Goal: Task Accomplishment & Management: Complete application form

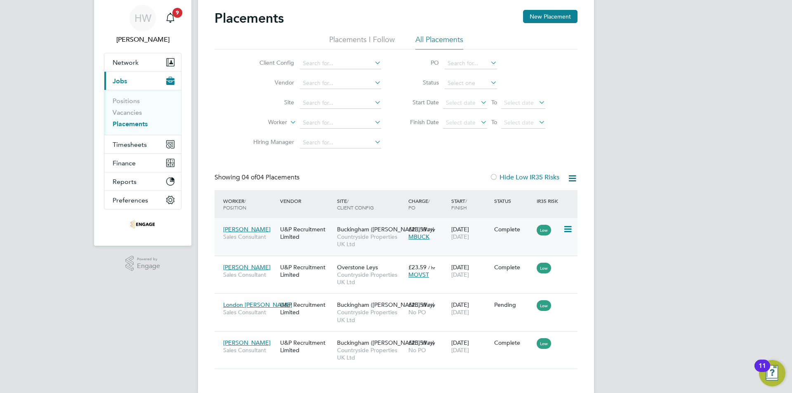
scroll to position [40, 0]
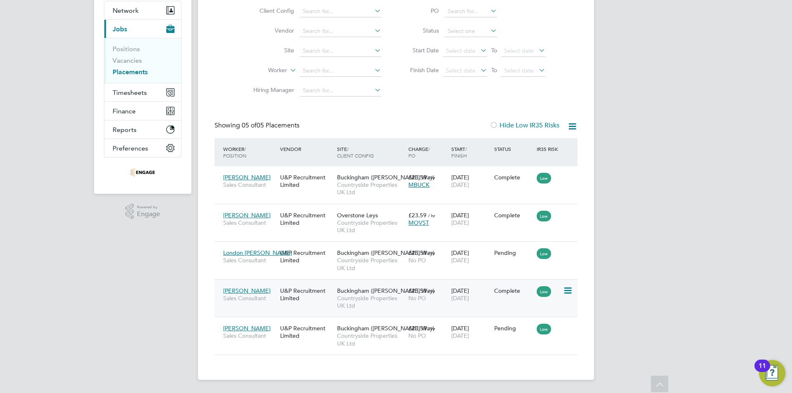
drag, startPoint x: 205, startPoint y: 246, endPoint x: 540, endPoint y: 311, distance: 340.4
click at [540, 311] on div "Placements New Placement Placements I Follow All Placements Client Config Vendo…" at bounding box center [396, 162] width 396 height 435
drag, startPoint x: 622, startPoint y: 359, endPoint x: 274, endPoint y: 224, distance: 373.0
click at [274, 224] on div "HW Harry Wilson Notifications 9 Applications: Network Team Members Businesses S…" at bounding box center [396, 158] width 792 height 472
drag, startPoint x: 212, startPoint y: 173, endPoint x: 536, endPoint y: 385, distance: 386.9
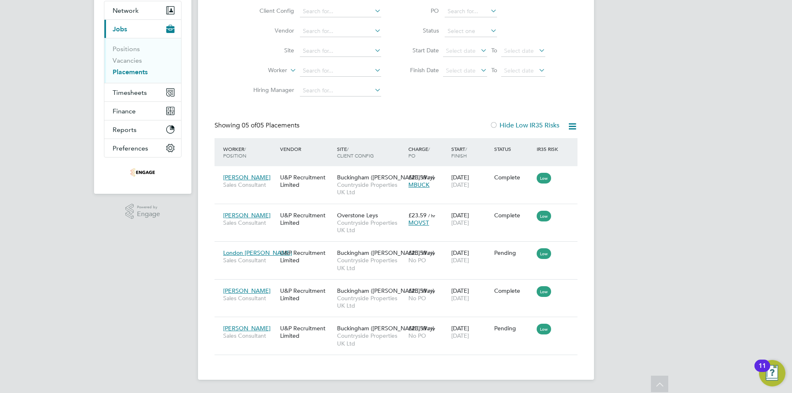
click at [536, 386] on main "Placements New Placement Placements I Follow All Placements Client Config Vendo…" at bounding box center [396, 158] width 396 height 472
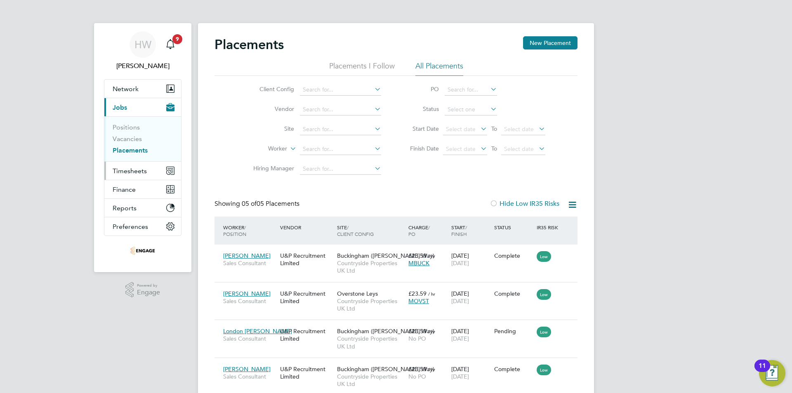
drag, startPoint x: 127, startPoint y: 165, endPoint x: 127, endPoint y: 194, distance: 28.5
click at [127, 166] on button "Timesheets" at bounding box center [142, 171] width 77 height 18
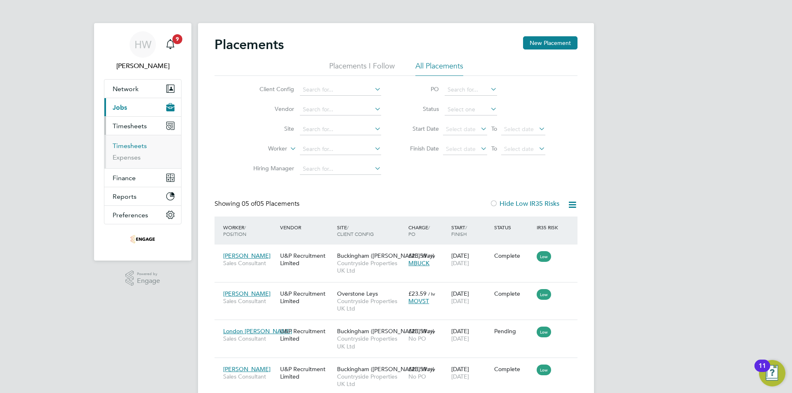
click at [136, 147] on link "Timesheets" at bounding box center [130, 146] width 34 height 8
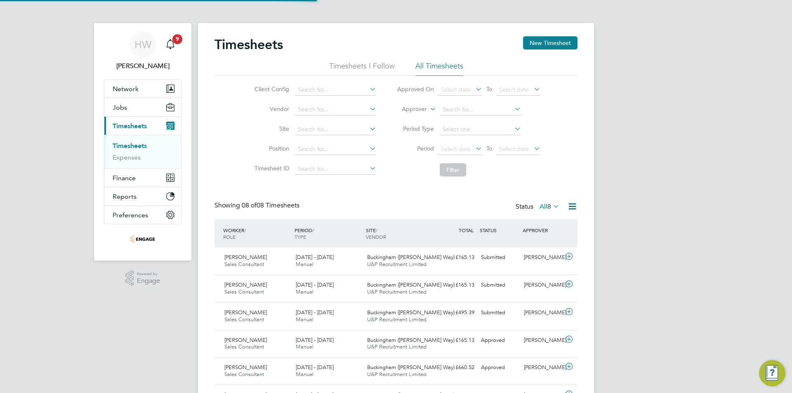
scroll to position [21, 72]
click at [554, 40] on button "New Timesheet" at bounding box center [550, 42] width 54 height 13
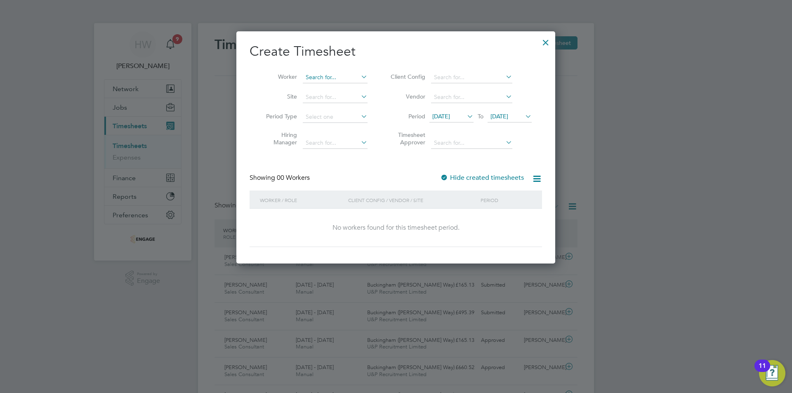
click at [337, 76] on input at bounding box center [335, 78] width 65 height 12
click at [335, 107] on li "London [PERSON_NAME]" at bounding box center [339, 110] width 75 height 11
type input "London [PERSON_NAME]"
click at [328, 74] on input at bounding box center [335, 78] width 65 height 12
click at [338, 117] on li "[PERSON_NAME]" at bounding box center [339, 122] width 75 height 11
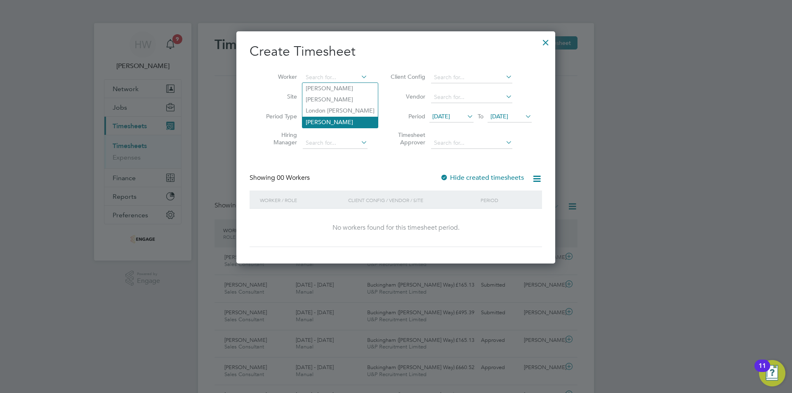
type input "[PERSON_NAME]"
click at [542, 121] on li "Period 15 Sep 2025 To 22 Sep 2025" at bounding box center [460, 117] width 164 height 20
click at [635, 120] on div at bounding box center [396, 196] width 792 height 393
drag, startPoint x: 544, startPoint y: 43, endPoint x: 442, endPoint y: 76, distance: 107.5
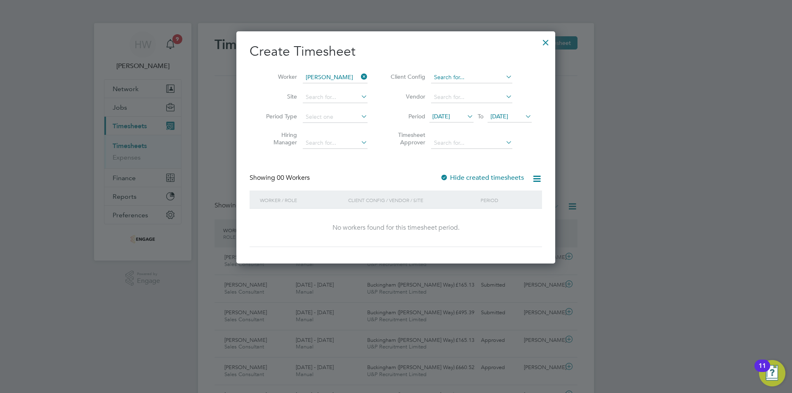
click at [544, 43] on div at bounding box center [545, 40] width 15 height 15
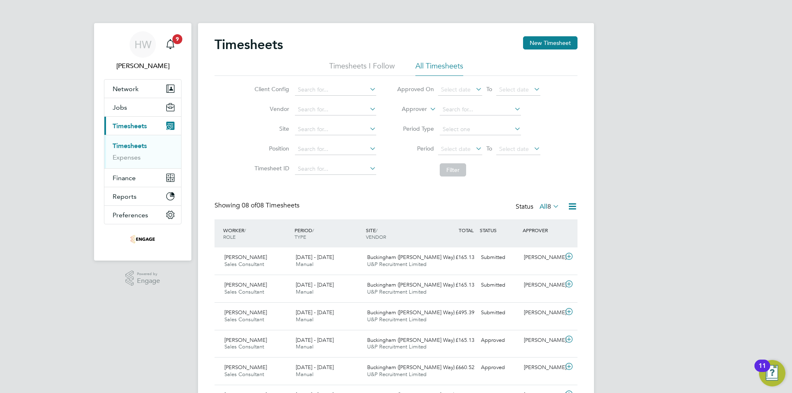
click at [132, 163] on ul "Timesheets Expenses" at bounding box center [142, 151] width 77 height 33
click at [132, 159] on link "Expenses" at bounding box center [127, 157] width 28 height 8
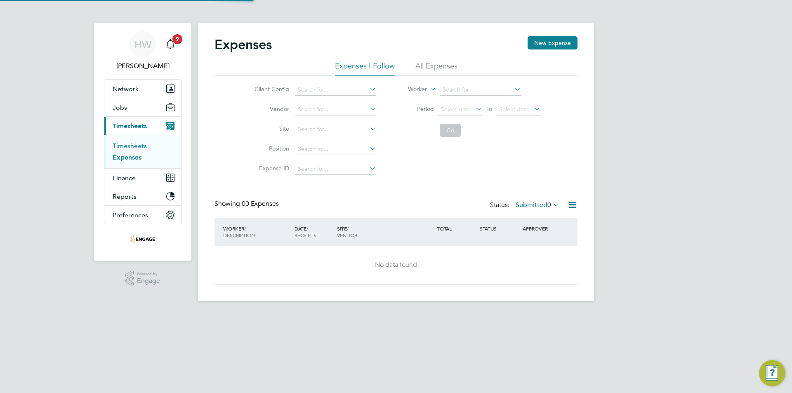
click at [133, 146] on link "Timesheets" at bounding box center [130, 146] width 34 height 8
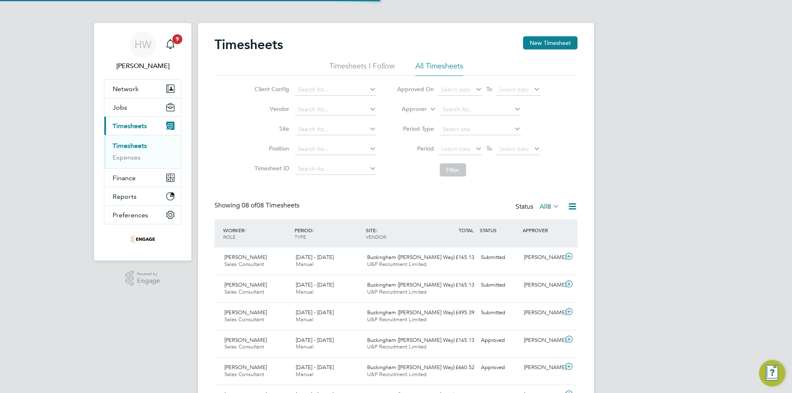
click at [120, 125] on span "Timesheets" at bounding box center [130, 126] width 34 height 8
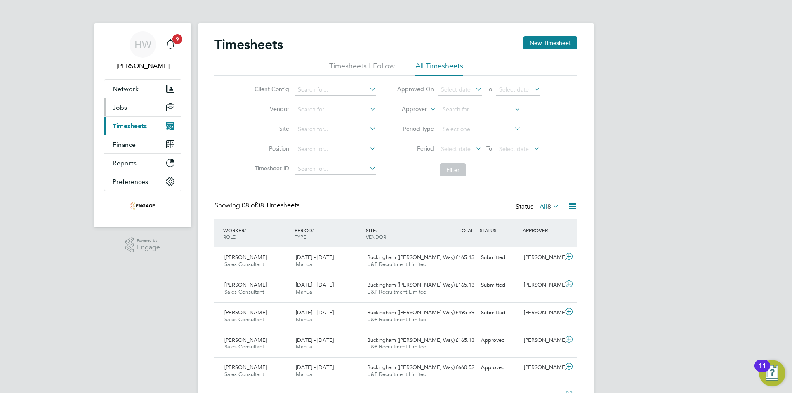
click at [130, 108] on button "Jobs" at bounding box center [142, 107] width 77 height 18
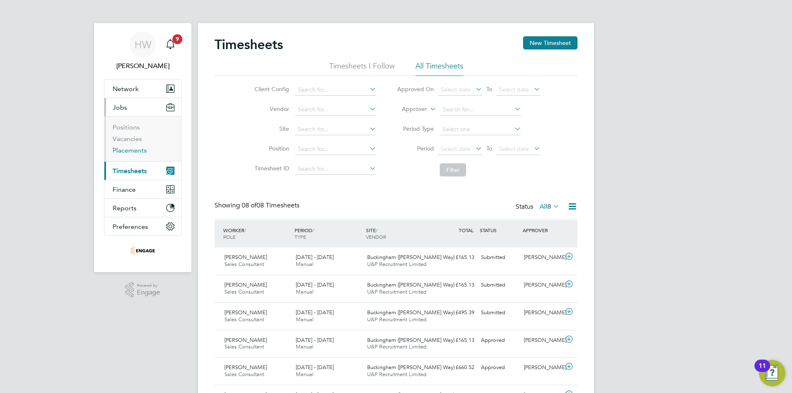
click at [130, 149] on link "Placements" at bounding box center [130, 150] width 34 height 8
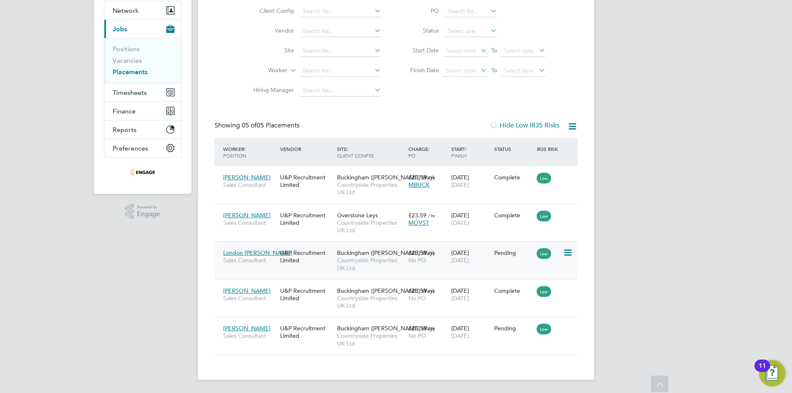
click at [564, 252] on icon at bounding box center [567, 253] width 8 height 10
click at [517, 306] on li "Start" at bounding box center [530, 304] width 85 height 12
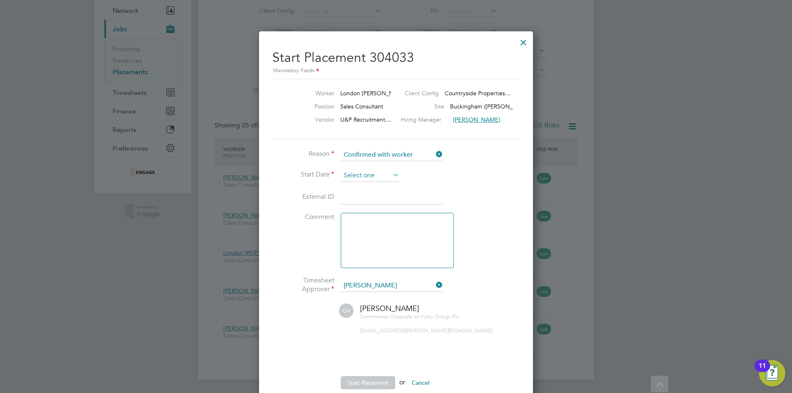
click at [365, 180] on input at bounding box center [370, 176] width 59 height 12
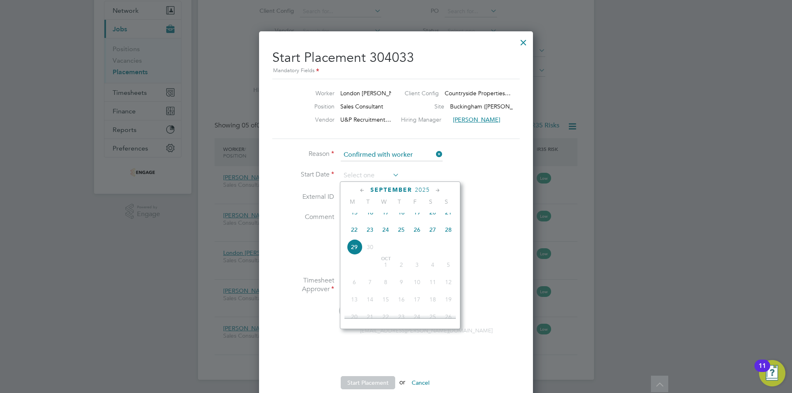
click at [682, 79] on div at bounding box center [396, 196] width 792 height 393
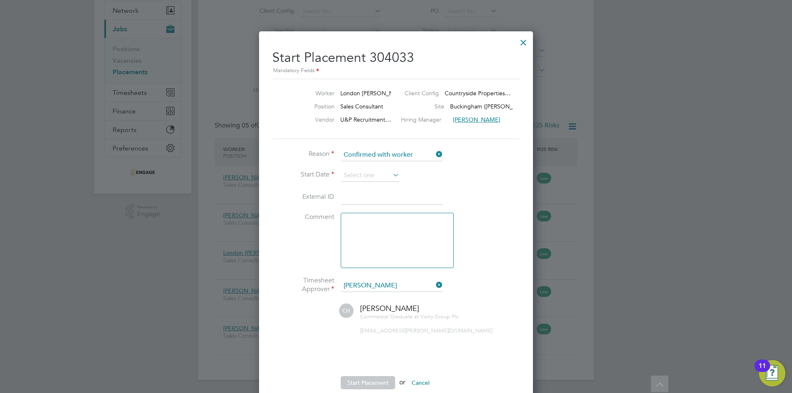
click at [517, 39] on div at bounding box center [523, 40] width 15 height 15
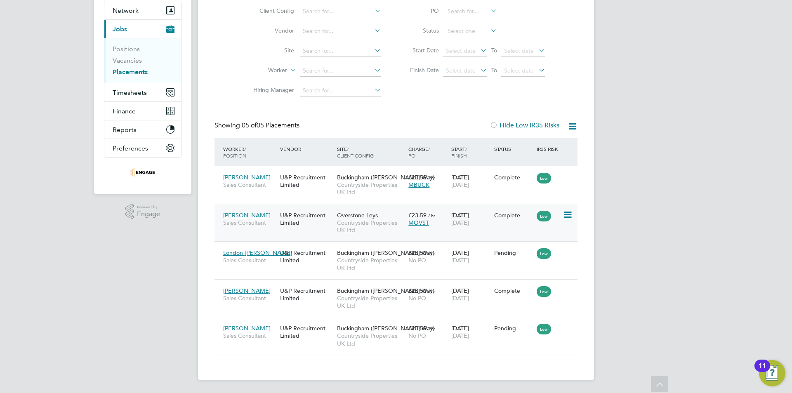
click at [565, 215] on icon at bounding box center [567, 215] width 8 height 10
click at [571, 331] on icon at bounding box center [567, 328] width 8 height 10
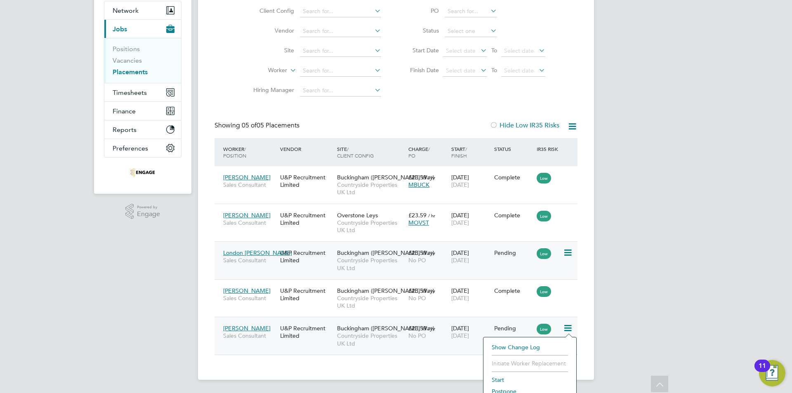
click at [571, 264] on div "London [PERSON_NAME] Sales Consultant U&P Recruitment Limited [GEOGRAPHIC_DATA]…" at bounding box center [396, 260] width 363 height 38
click at [571, 260] on div "London [PERSON_NAME] Sales Consultant U&P Recruitment Limited [GEOGRAPHIC_DATA]…" at bounding box center [396, 260] width 363 height 38
click at [570, 257] on icon at bounding box center [567, 253] width 8 height 10
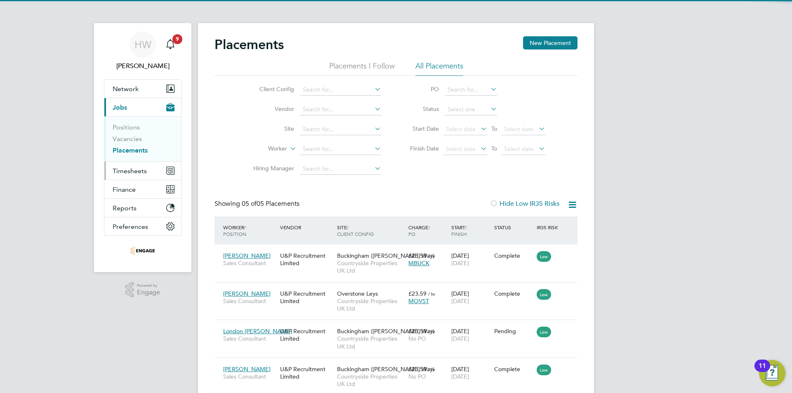
click at [138, 172] on span "Timesheets" at bounding box center [130, 171] width 34 height 8
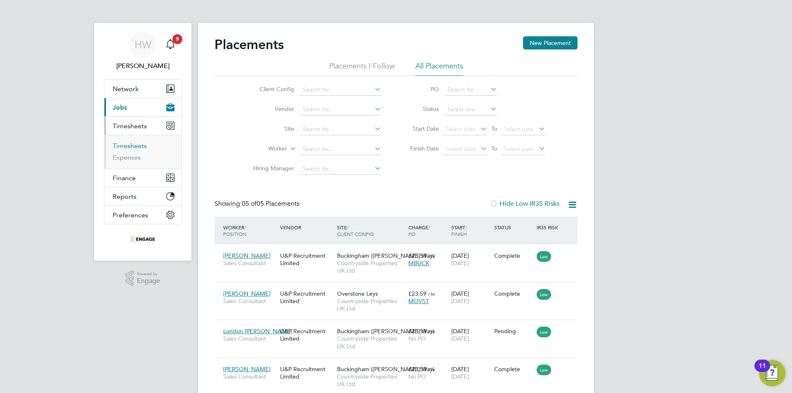
click at [135, 144] on link "Timesheets" at bounding box center [130, 146] width 34 height 8
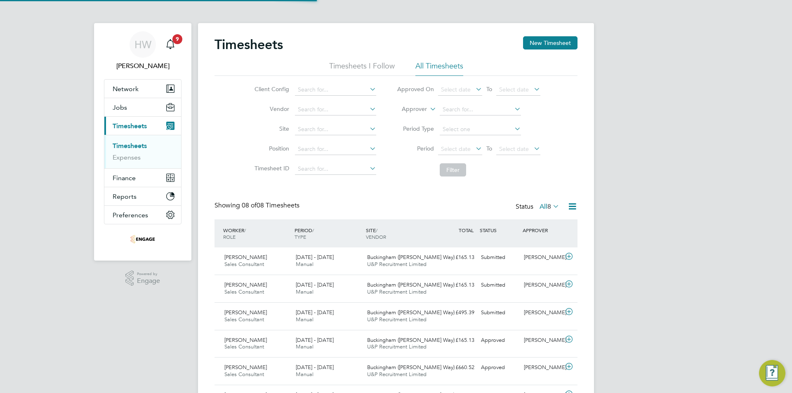
scroll to position [4, 4]
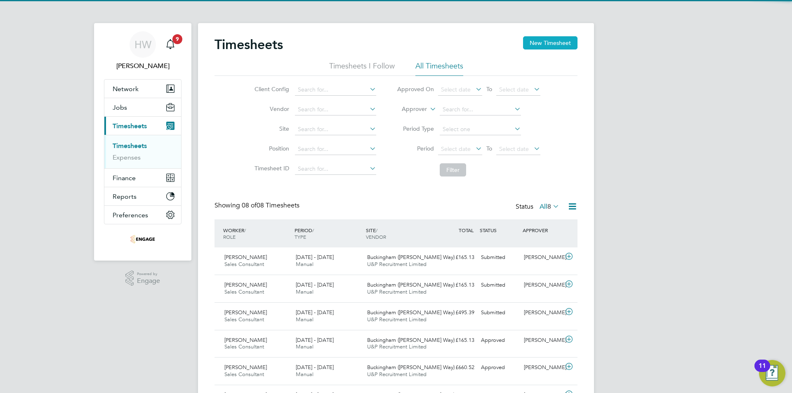
click at [553, 40] on button "New Timesheet" at bounding box center [550, 42] width 54 height 13
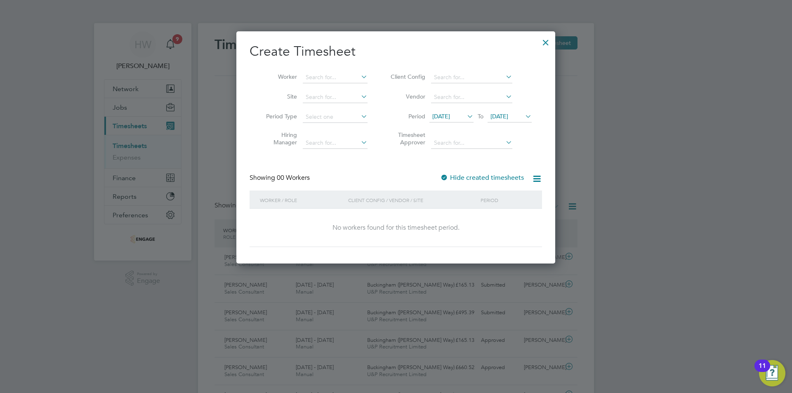
click at [216, 132] on div at bounding box center [396, 196] width 792 height 393
click at [324, 83] on div "Timesheets New Timesheet Timesheets I Follow All Timesheets Client Config Vendo…" at bounding box center [396, 253] width 396 height 461
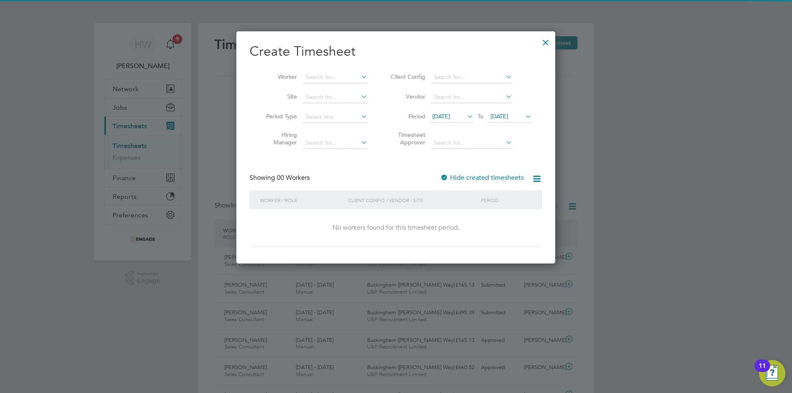
click at [327, 97] on li "[PERSON_NAME]" at bounding box center [339, 99] width 75 height 11
type input "[PERSON_NAME]"
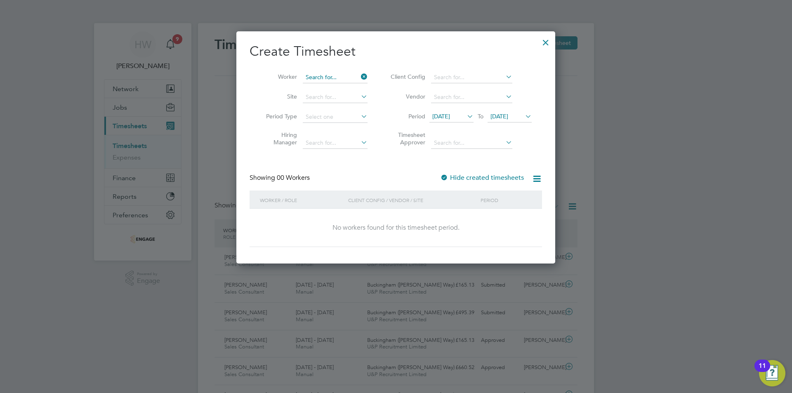
click at [323, 74] on input at bounding box center [335, 78] width 65 height 12
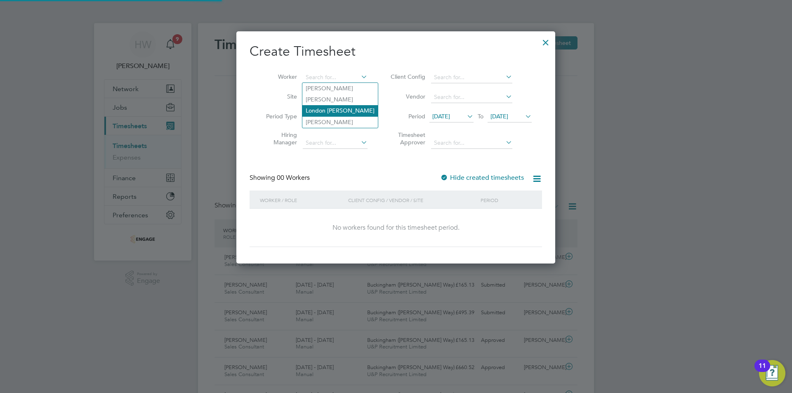
click at [325, 108] on li "London [PERSON_NAME]" at bounding box center [339, 110] width 75 height 11
type input "London [PERSON_NAME]"
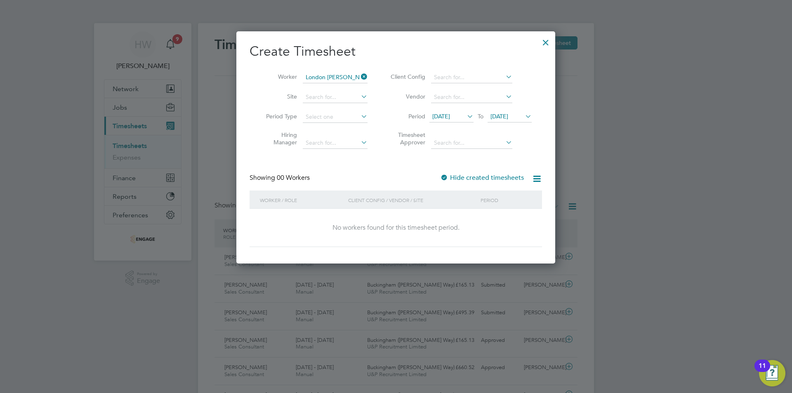
drag, startPoint x: 120, startPoint y: 131, endPoint x: 124, endPoint y: 130, distance: 4.2
click at [121, 131] on div at bounding box center [396, 196] width 792 height 393
click at [177, 136] on div at bounding box center [396, 196] width 792 height 393
click at [548, 40] on div at bounding box center [545, 40] width 15 height 15
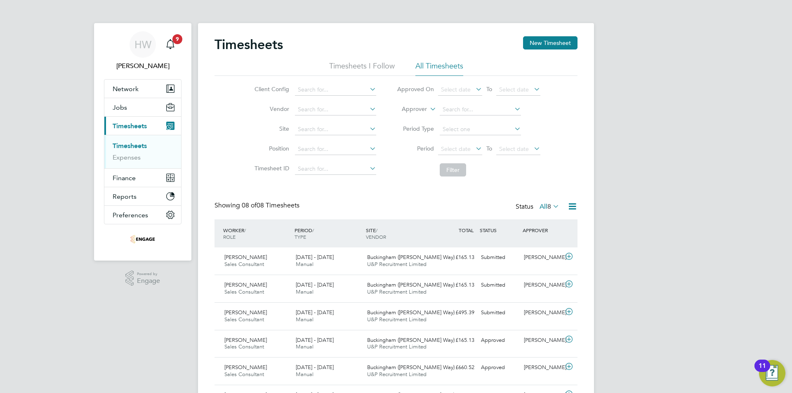
click at [574, 35] on div "Timesheets New Timesheet Timesheets I Follow All Timesheets Client Config Vendo…" at bounding box center [396, 253] width 396 height 461
click at [569, 38] on button "New Timesheet" at bounding box center [550, 42] width 54 height 13
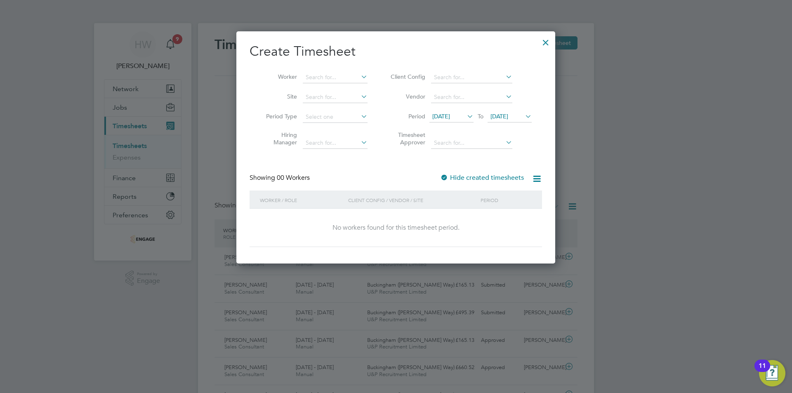
click at [541, 41] on div at bounding box center [545, 40] width 15 height 15
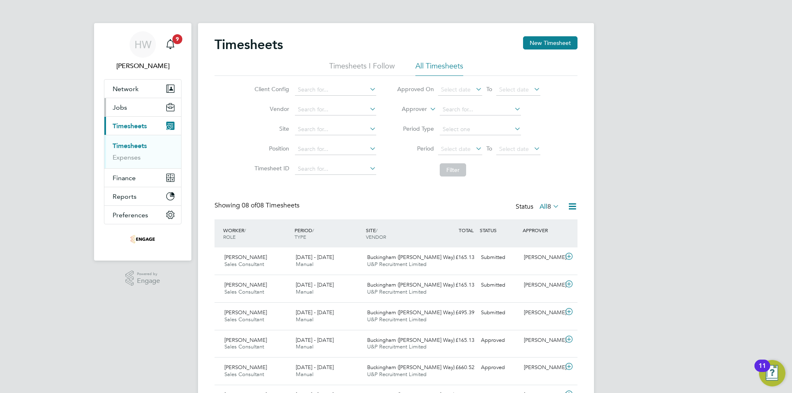
click at [123, 111] on button "Jobs" at bounding box center [142, 107] width 77 height 18
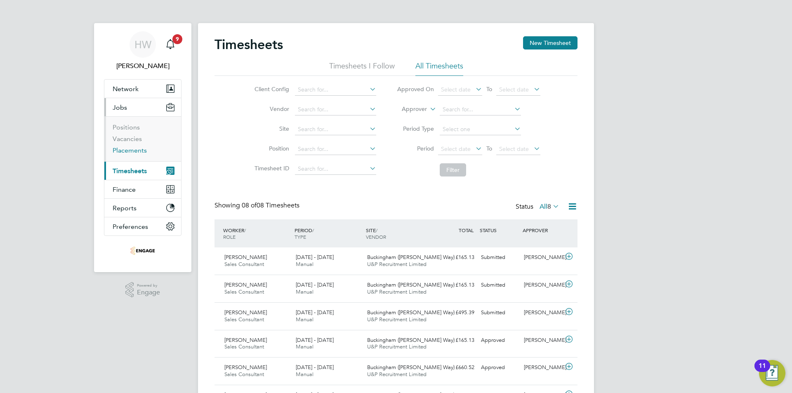
click at [125, 152] on link "Placements" at bounding box center [130, 150] width 34 height 8
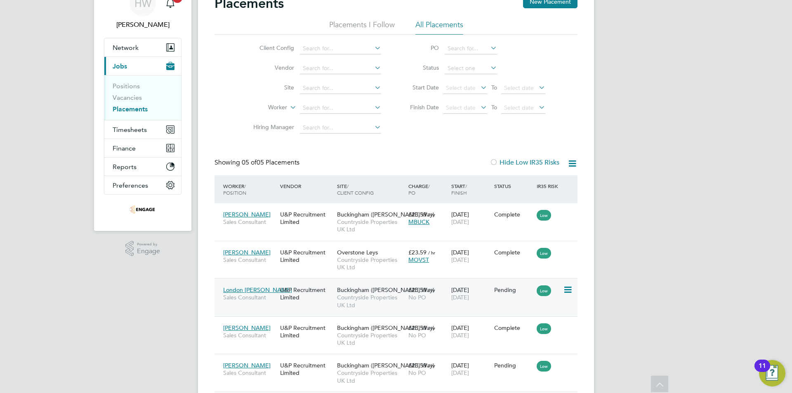
click at [563, 289] on icon at bounding box center [567, 290] width 8 height 10
click at [516, 340] on li "Start" at bounding box center [530, 341] width 85 height 12
type input "[PERSON_NAME]"
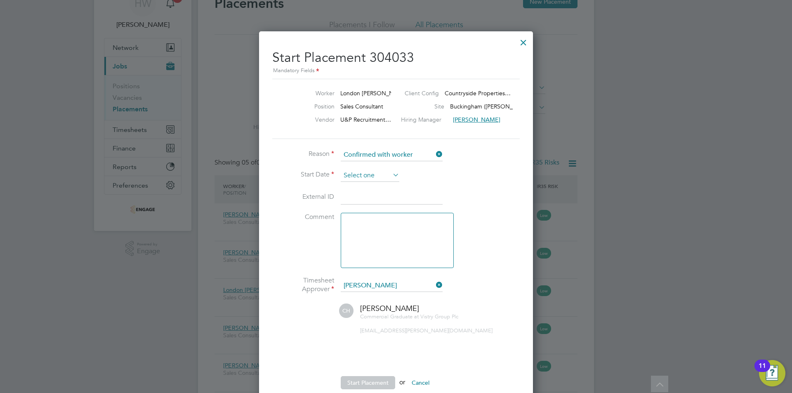
click at [369, 175] on input at bounding box center [370, 176] width 59 height 12
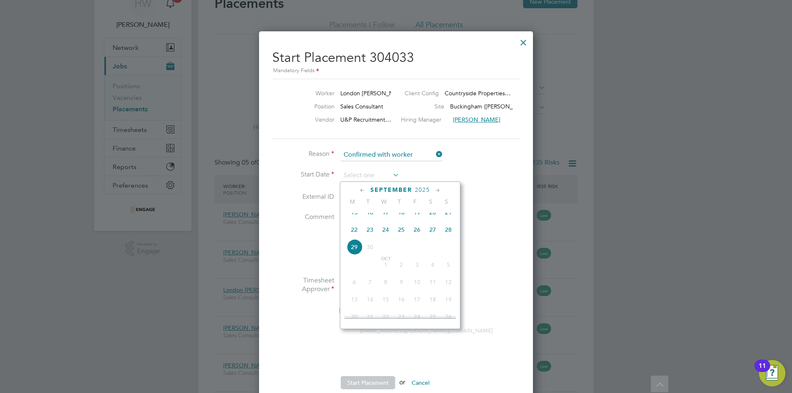
click at [522, 40] on div at bounding box center [523, 40] width 15 height 15
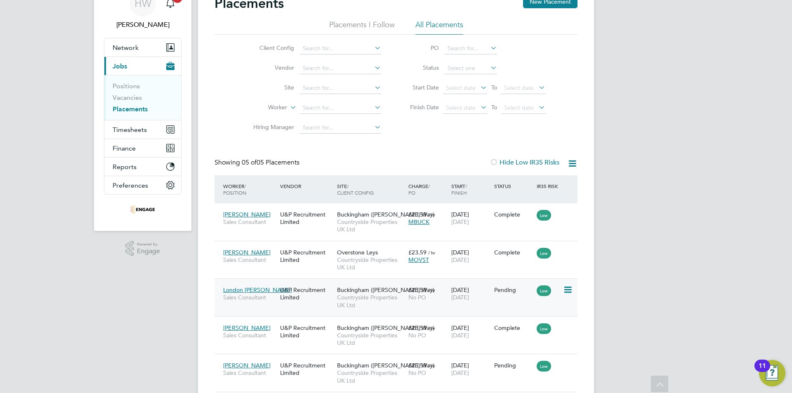
click at [568, 291] on icon at bounding box center [567, 290] width 8 height 10
click at [505, 340] on li "Start" at bounding box center [530, 341] width 85 height 12
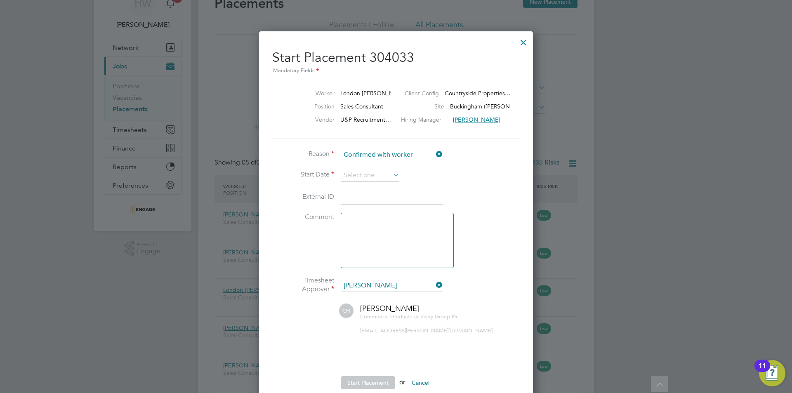
click at [353, 184] on li "Start Date" at bounding box center [396, 180] width 248 height 21
click at [353, 180] on input at bounding box center [370, 176] width 59 height 12
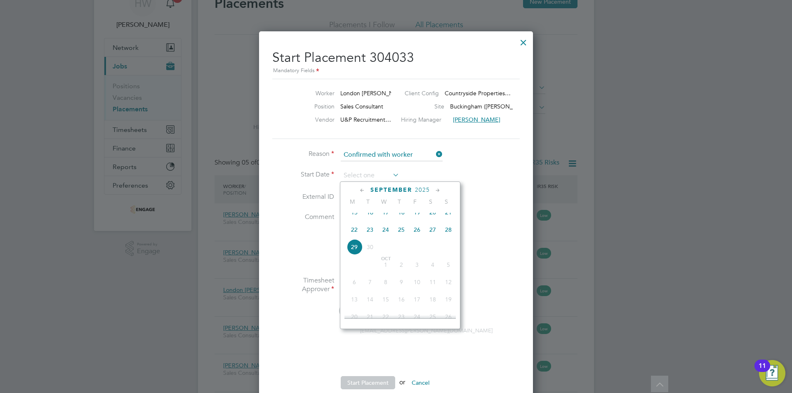
click at [352, 233] on span "22" at bounding box center [355, 230] width 16 height 16
type input "[DATE]"
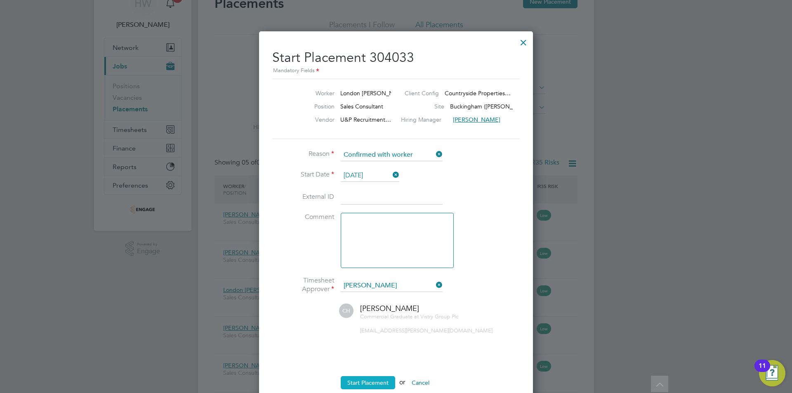
click at [368, 382] on button "Start Placement" at bounding box center [368, 382] width 54 height 13
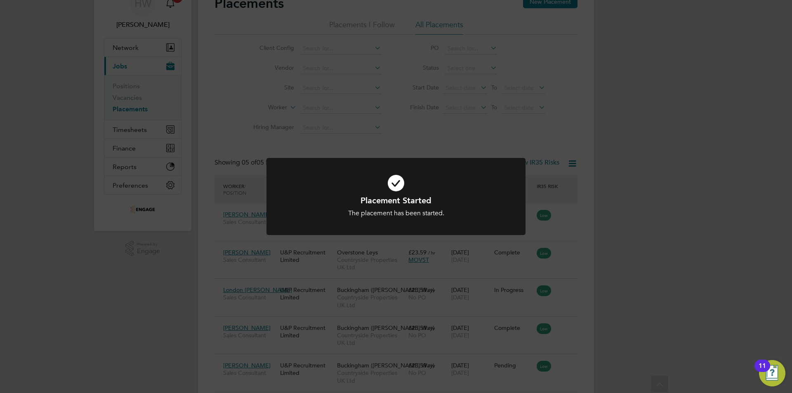
click at [630, 262] on div "Placement Started The placement has been started. Cancel Okay" at bounding box center [396, 196] width 792 height 393
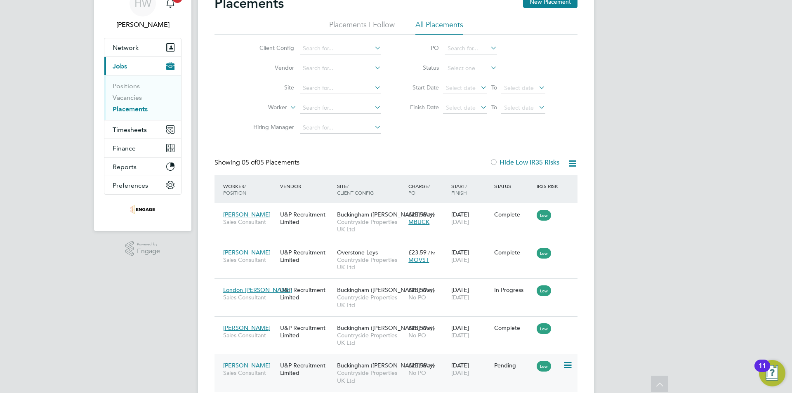
click at [566, 367] on icon at bounding box center [567, 366] width 8 height 10
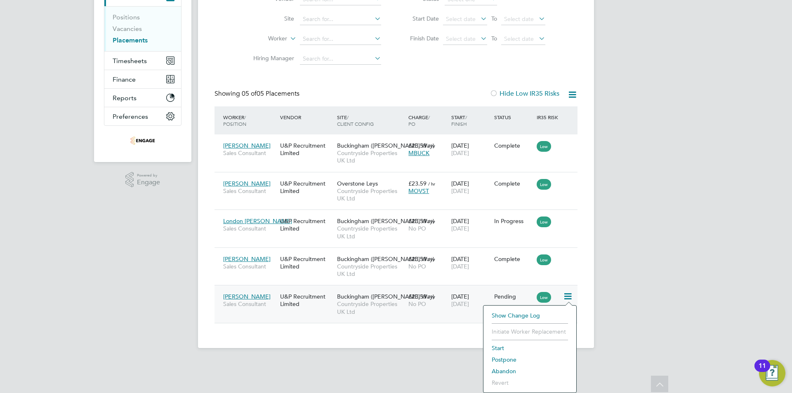
click at [506, 347] on li "Start" at bounding box center [530, 348] width 85 height 12
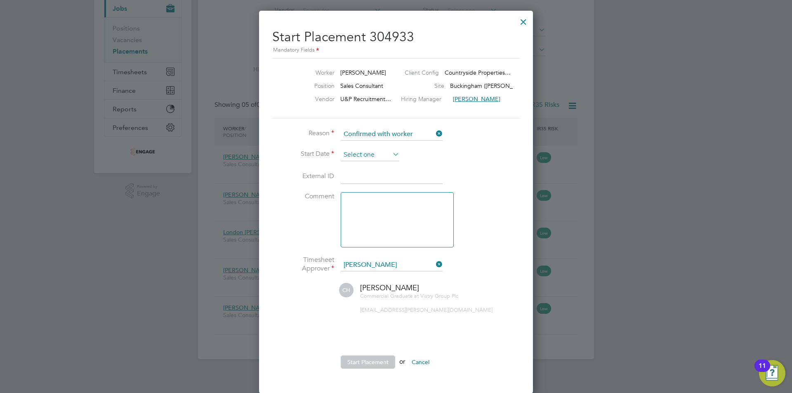
click at [367, 149] on input at bounding box center [370, 155] width 59 height 12
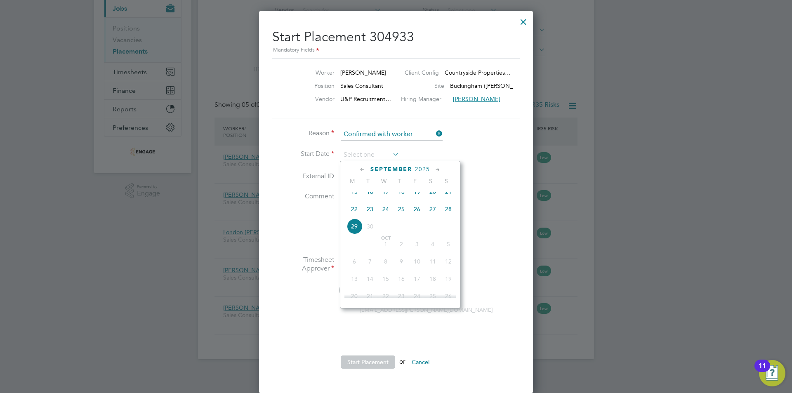
click at [436, 213] on span "27" at bounding box center [433, 209] width 16 height 16
type input "[DATE]"
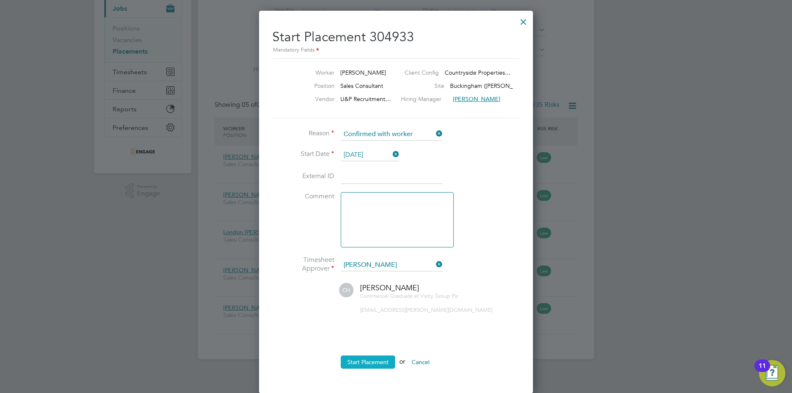
click at [377, 357] on button "Start Placement" at bounding box center [368, 362] width 54 height 13
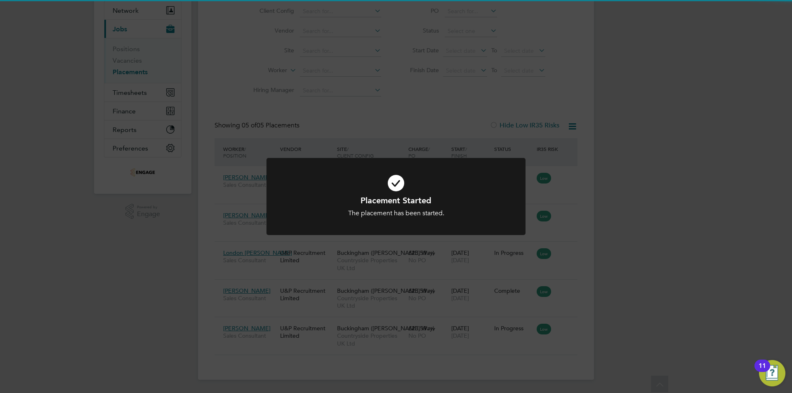
click at [134, 194] on div "Placement Started The placement has been started. Cancel Okay" at bounding box center [396, 196] width 792 height 393
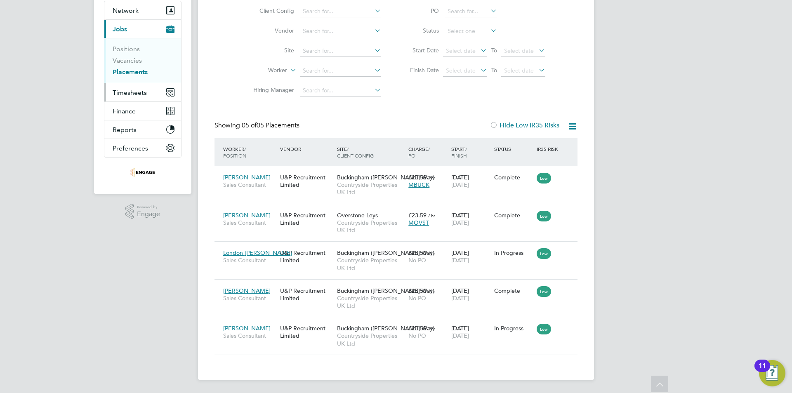
click at [138, 93] on span "Timesheets" at bounding box center [130, 93] width 34 height 8
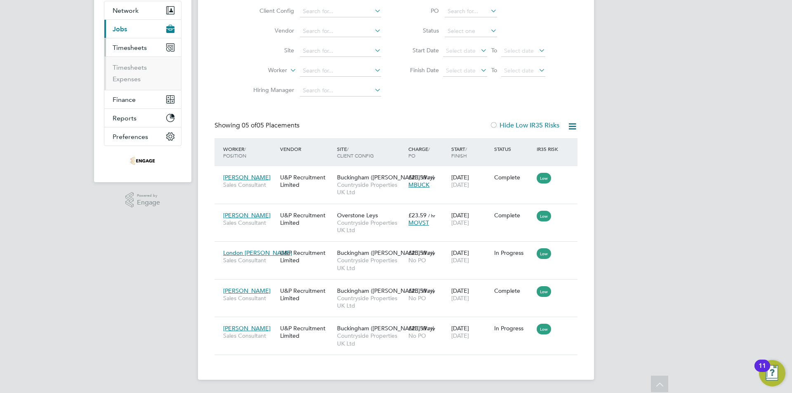
click at [140, 63] on ul "Timesheets Expenses" at bounding box center [142, 73] width 77 height 33
click at [138, 66] on link "Timesheets" at bounding box center [130, 68] width 34 height 8
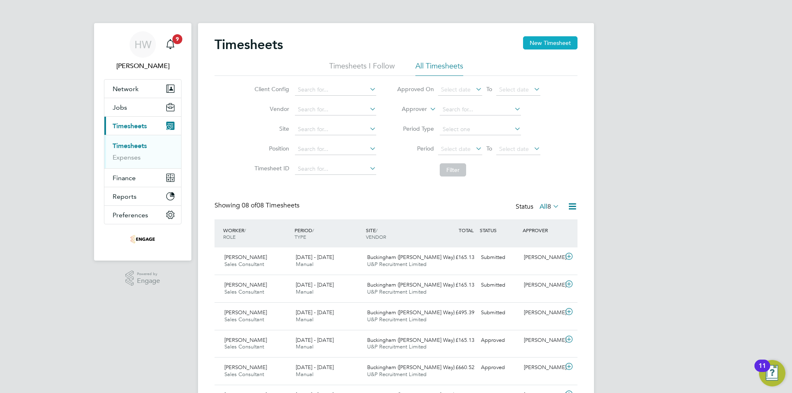
click at [557, 47] on button "New Timesheet" at bounding box center [550, 42] width 54 height 13
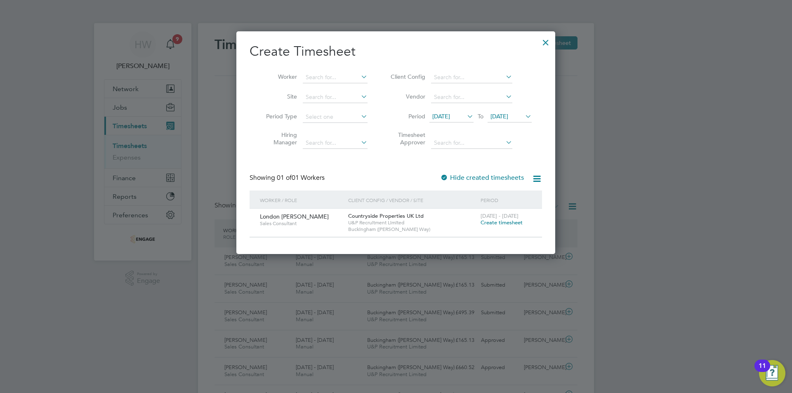
drag, startPoint x: 705, startPoint y: 168, endPoint x: 131, endPoint y: 192, distance: 575.2
click at [705, 168] on div at bounding box center [396, 196] width 792 height 393
click at [492, 223] on span "Create timesheet" at bounding box center [502, 222] width 42 height 7
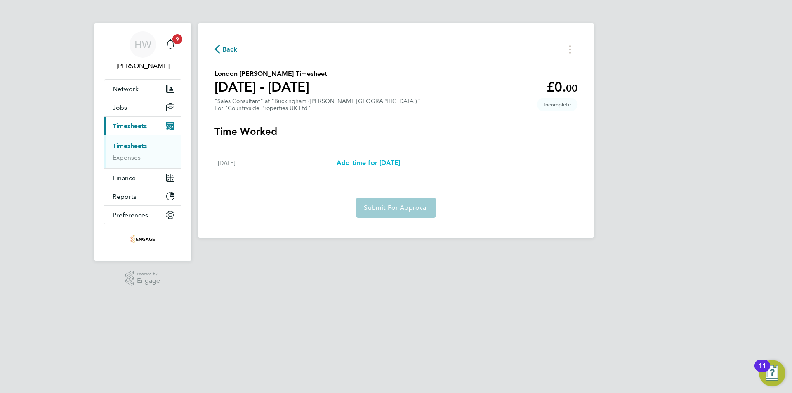
click at [394, 166] on span "Add time for [DATE]" at bounding box center [369, 163] width 64 height 8
select select "30"
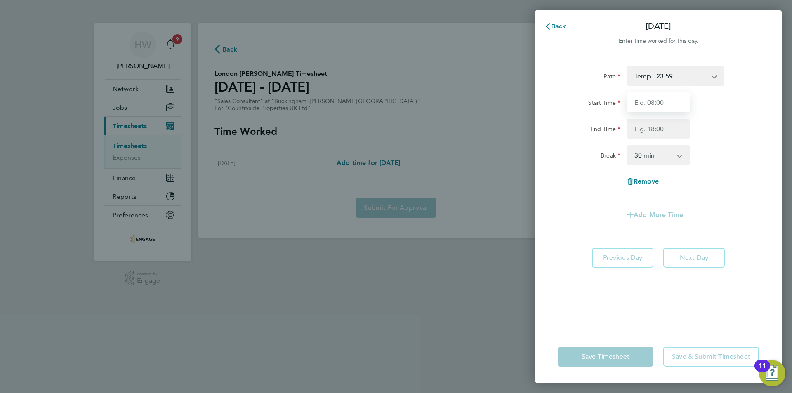
drag, startPoint x: 640, startPoint y: 103, endPoint x: 643, endPoint y: 107, distance: 5.3
click at [640, 103] on input "Start Time" at bounding box center [658, 102] width 63 height 20
type input "10:00"
click at [654, 123] on input "End Time" at bounding box center [658, 129] width 63 height 20
type input "17:00"
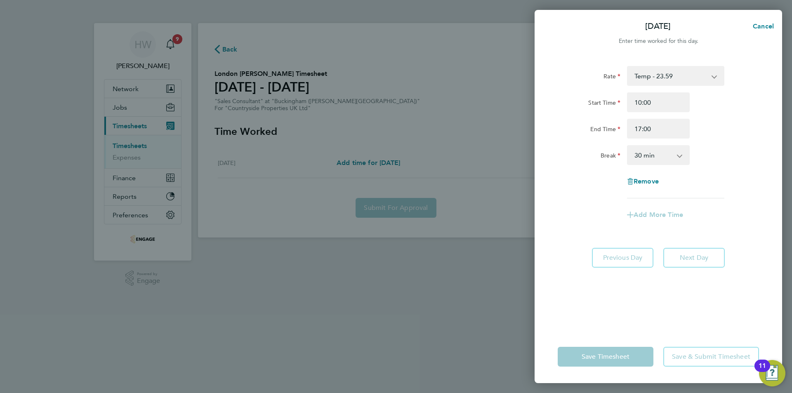
click at [659, 159] on select "0 min 15 min 30 min 45 min 60 min 75 min 90 min" at bounding box center [653, 155] width 51 height 18
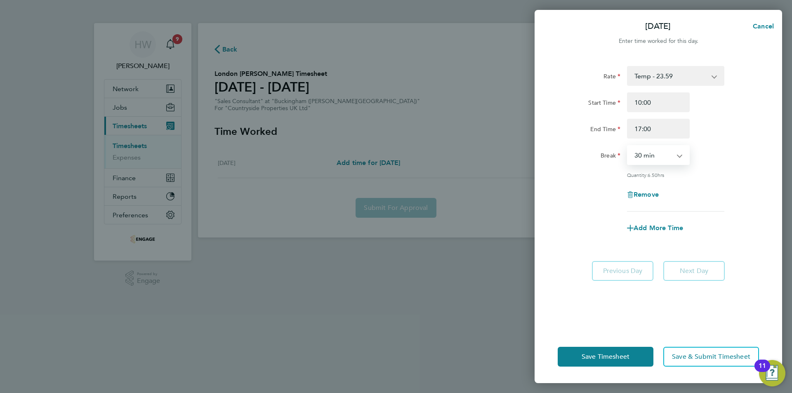
select select "0"
click at [628, 146] on select "0 min 15 min 30 min 45 min 60 min 75 min 90 min" at bounding box center [653, 155] width 51 height 18
click at [681, 355] on span "Save & Submit Timesheet" at bounding box center [711, 357] width 78 height 8
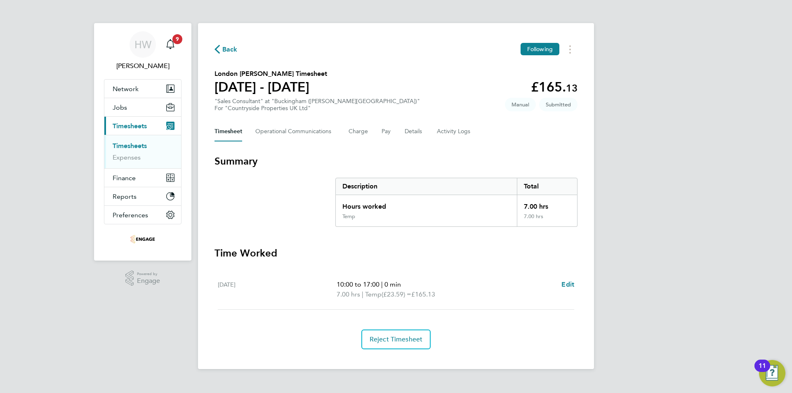
click at [118, 144] on link "Timesheets" at bounding box center [130, 146] width 34 height 8
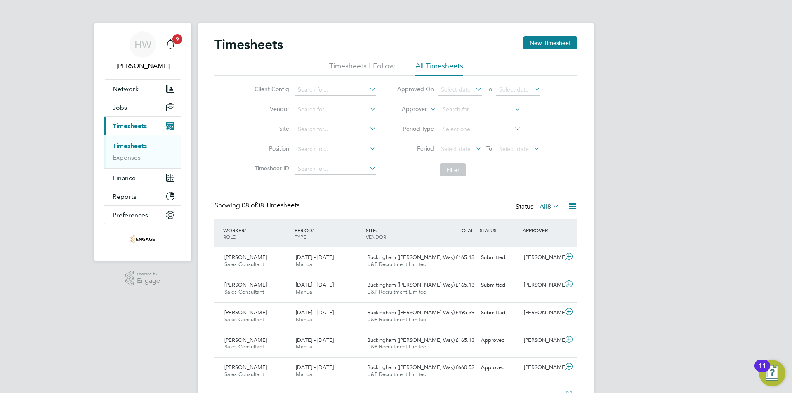
click at [548, 51] on div "Timesheets New Timesheet" at bounding box center [396, 48] width 363 height 25
click at [548, 48] on button "New Timesheet" at bounding box center [550, 42] width 54 height 13
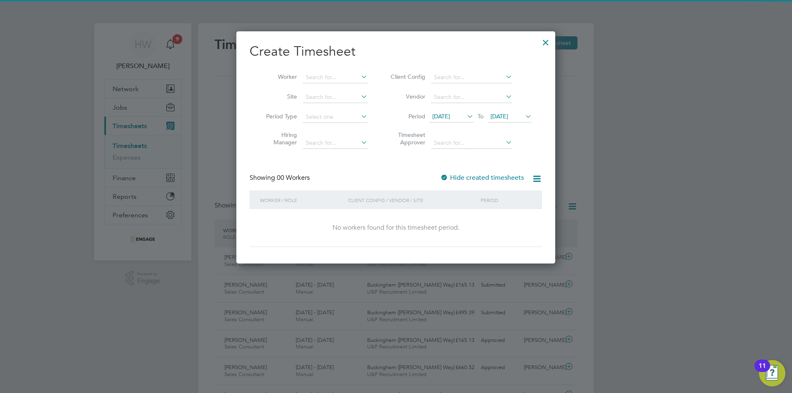
click at [488, 225] on div "No workers found for this timesheet period." at bounding box center [396, 228] width 276 height 9
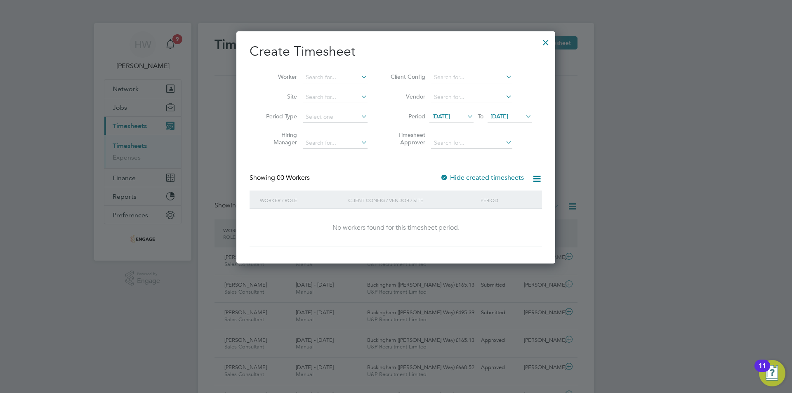
click at [494, 117] on span "[DATE]" at bounding box center [500, 116] width 18 height 7
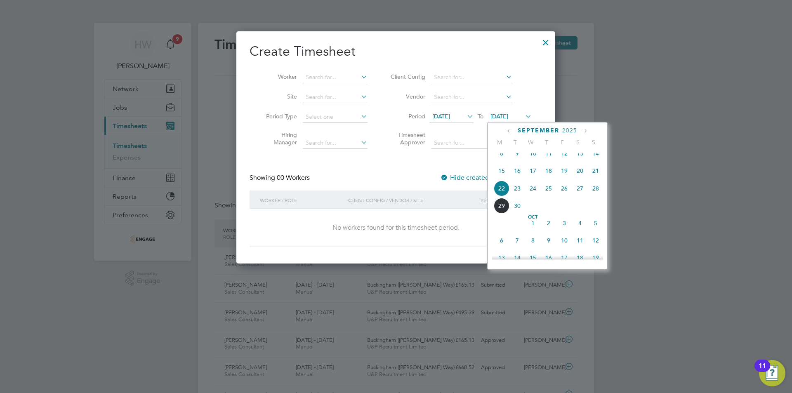
click at [574, 196] on span "27" at bounding box center [580, 189] width 16 height 16
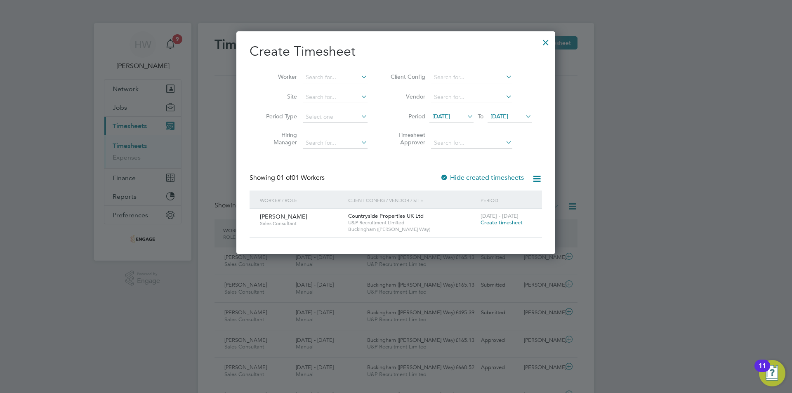
click at [493, 223] on span "Create timesheet" at bounding box center [502, 222] width 42 height 7
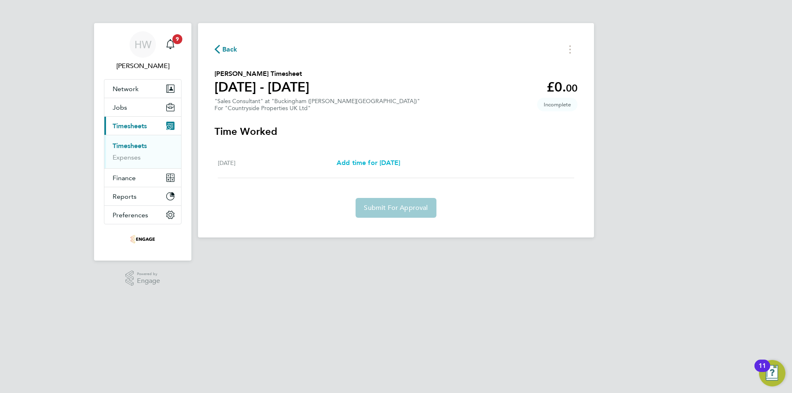
click at [393, 166] on span "Add time for [DATE]" at bounding box center [369, 163] width 64 height 8
select select "30"
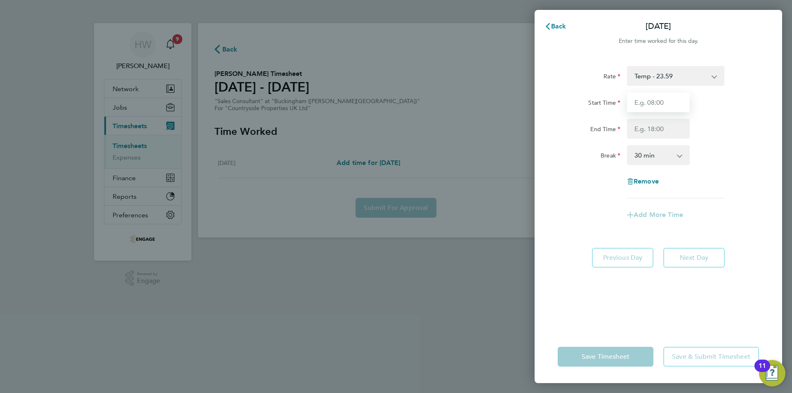
click at [658, 96] on input "Start Time" at bounding box center [658, 102] width 63 height 20
type input "10:00"
drag, startPoint x: 664, startPoint y: 131, endPoint x: 663, endPoint y: 138, distance: 7.1
click at [664, 131] on input "End Time" at bounding box center [658, 129] width 63 height 20
type input "17:00"
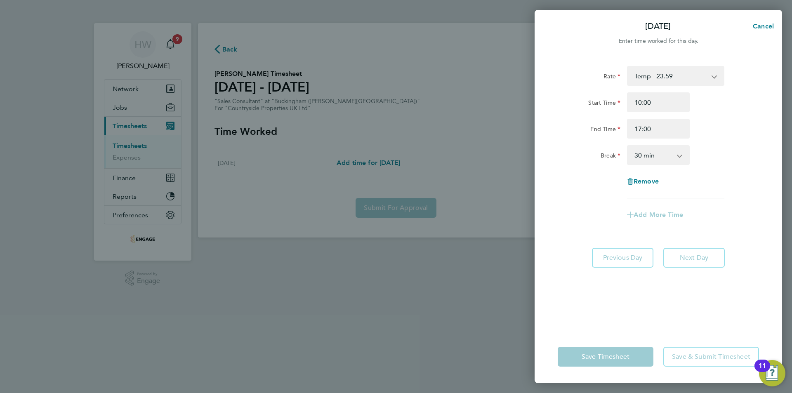
click at [657, 157] on select "0 min 15 min 30 min 45 min 60 min 75 min 90 min" at bounding box center [653, 155] width 51 height 18
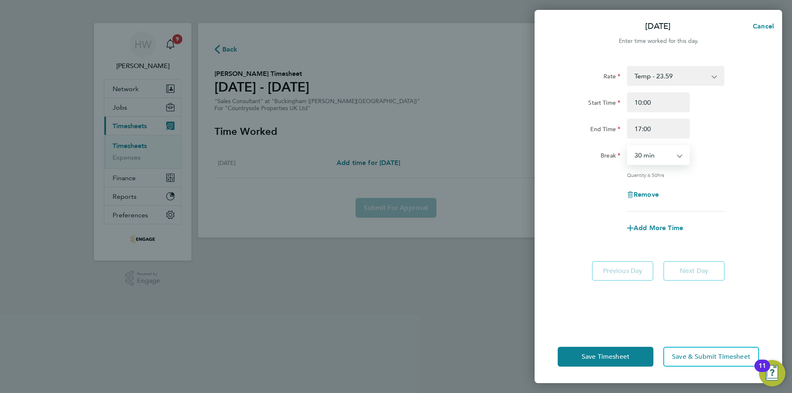
select select "0"
click at [628, 146] on select "0 min 15 min 30 min 45 min 60 min 75 min 90 min" at bounding box center [653, 155] width 51 height 18
click at [708, 355] on span "Save & Submit Timesheet" at bounding box center [711, 357] width 78 height 8
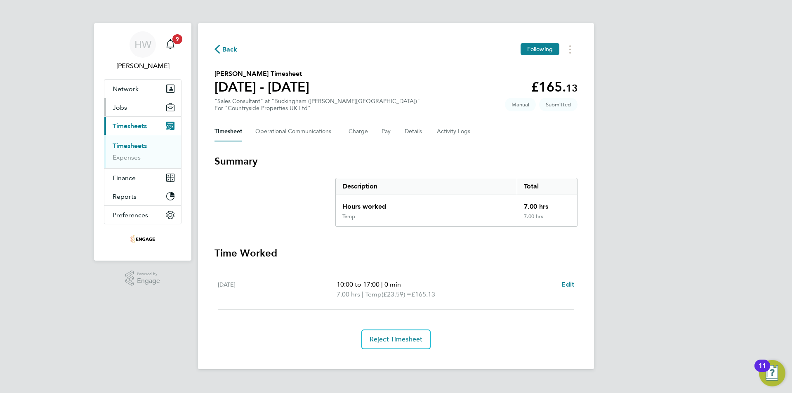
click at [141, 104] on button "Jobs" at bounding box center [142, 107] width 77 height 18
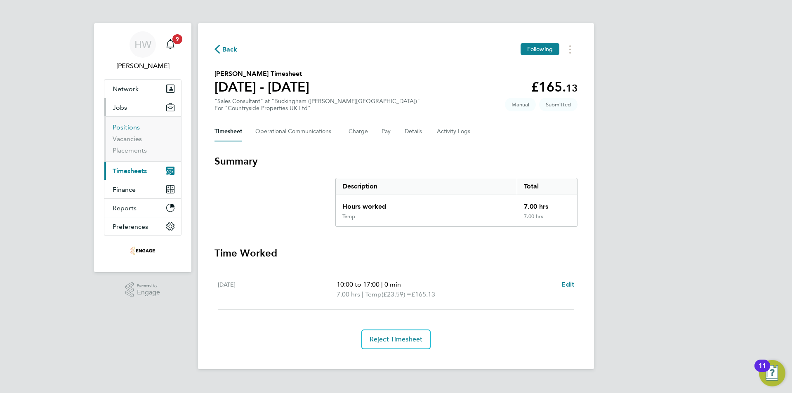
click at [132, 127] on link "Positions" at bounding box center [126, 127] width 27 height 8
